Goal: Task Accomplishment & Management: Manage account settings

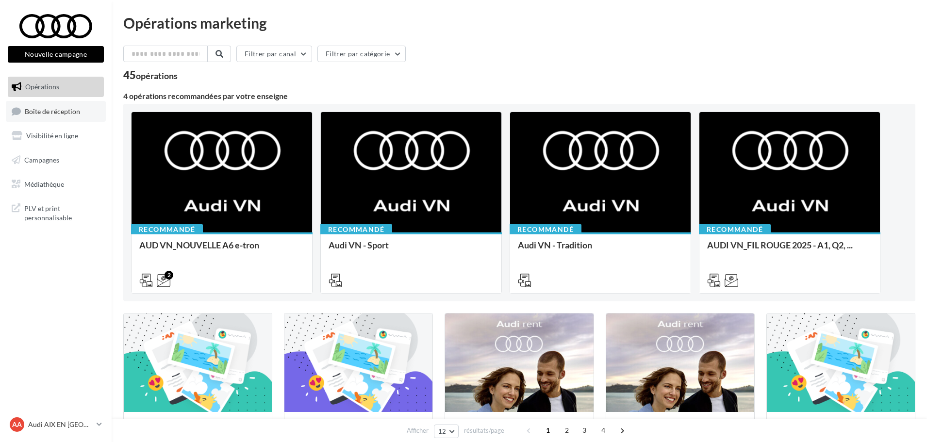
click at [34, 110] on span "Boîte de réception" at bounding box center [52, 111] width 55 height 8
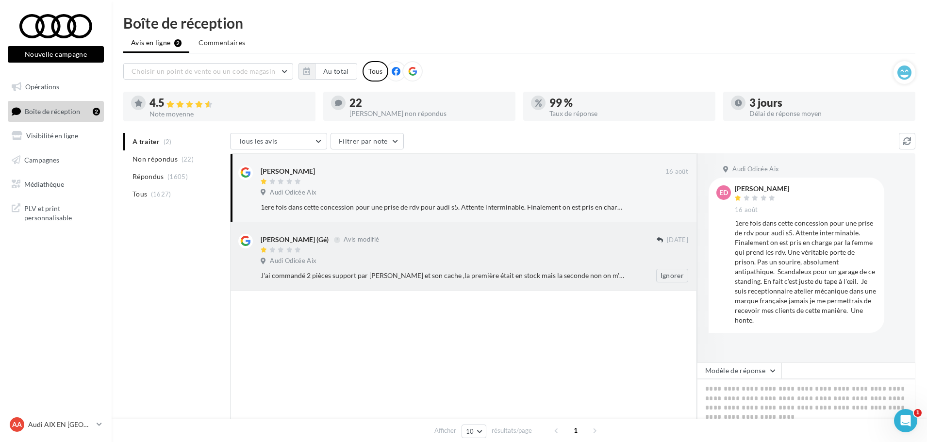
click at [407, 255] on div "Gérald Bernardini (Gé) Avis modifié 29/06/2018 Audi Odicée Aix J'ai commandé 2 …" at bounding box center [474, 258] width 427 height 49
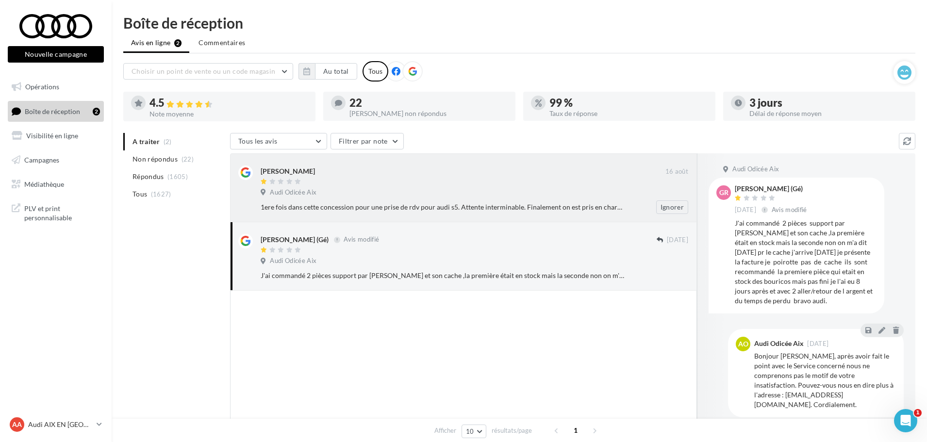
click at [361, 196] on div "Audi Odicée Aix" at bounding box center [474, 193] width 427 height 11
